Goal: Task Accomplishment & Management: Use online tool/utility

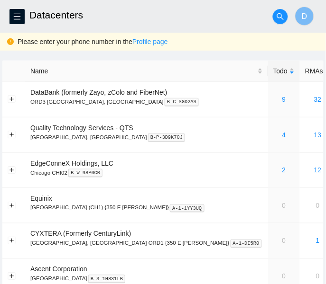
click at [291, 35] on div "Please enter your phone number in the Profile page" at bounding box center [163, 42] width 326 height 18
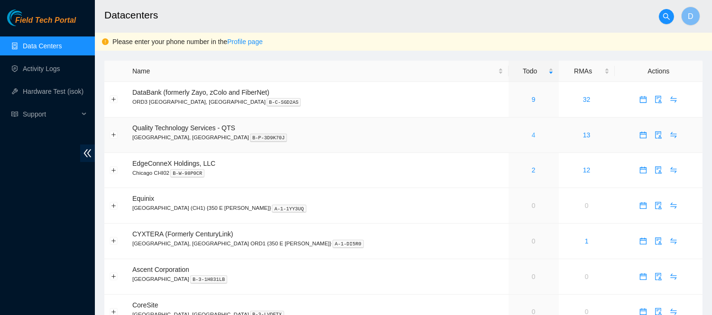
click at [325, 136] on link "4" at bounding box center [533, 135] width 4 height 8
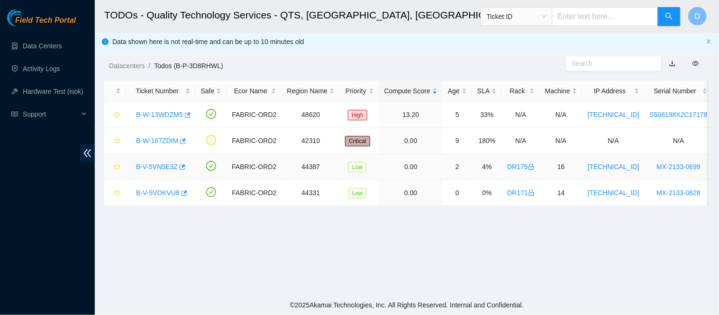
click at [164, 168] on link "B-V-5VN5E3Z" at bounding box center [157, 167] width 42 height 8
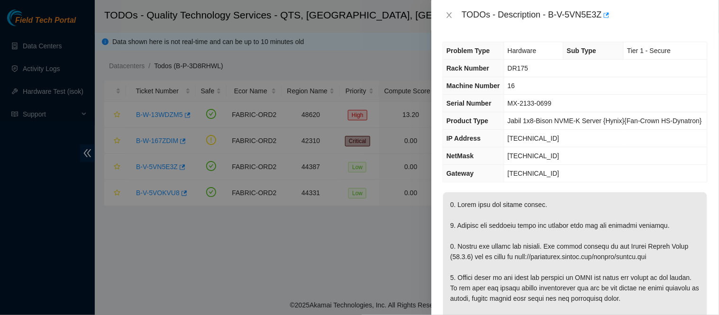
scroll to position [452, 0]
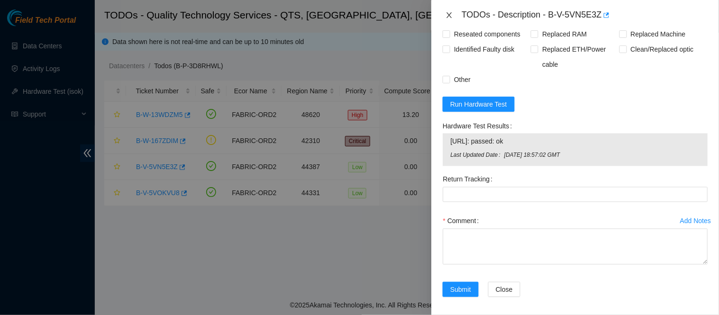
click at [447, 15] on icon "close" at bounding box center [450, 15] width 8 height 8
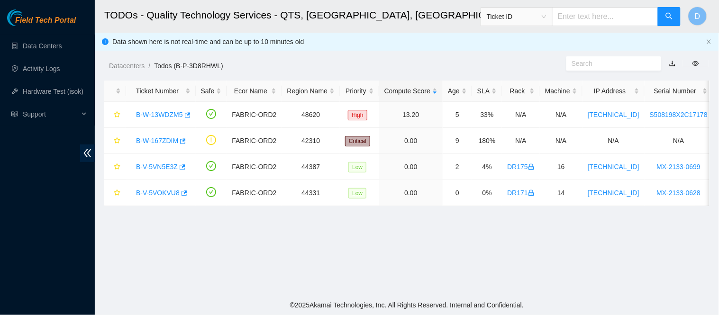
scroll to position [281, 0]
click at [169, 115] on link "B-W-13WDZM5" at bounding box center [159, 115] width 47 height 8
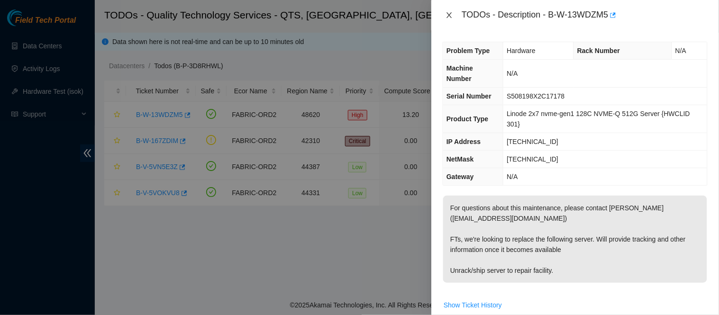
click at [444, 17] on button "Close" at bounding box center [449, 15] width 13 height 9
